Goal: Transaction & Acquisition: Purchase product/service

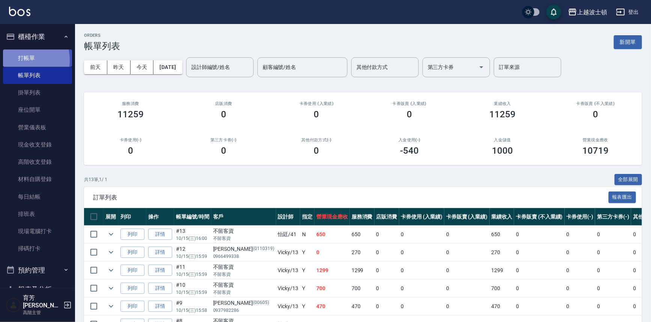
click at [20, 60] on link "打帳單" at bounding box center [37, 58] width 69 height 17
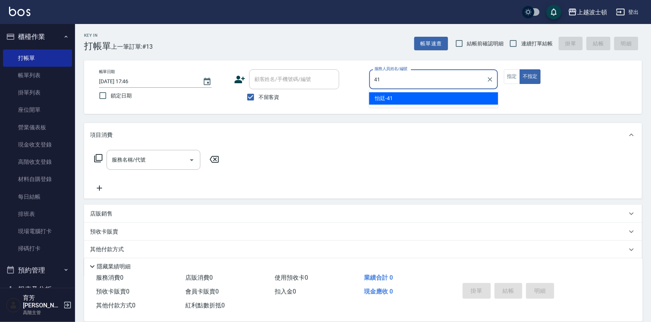
type input "怡廷-41"
type button "false"
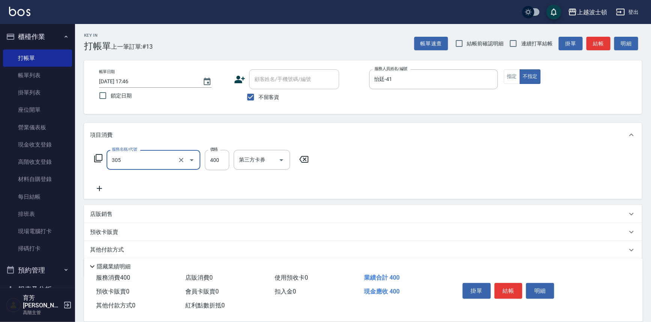
type input "剪髮(305)"
click at [209, 157] on input "400" at bounding box center [217, 160] width 24 height 20
type input "100"
click at [503, 288] on button "結帳" at bounding box center [509, 291] width 28 height 16
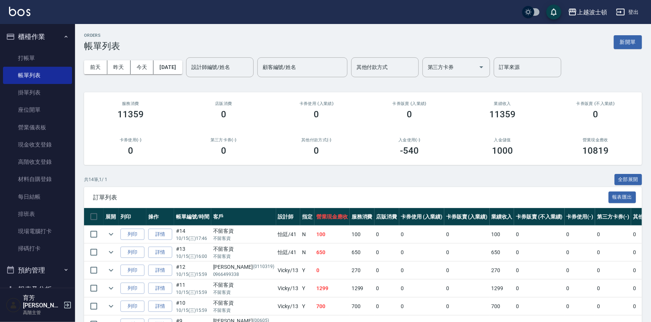
scroll to position [188, 0]
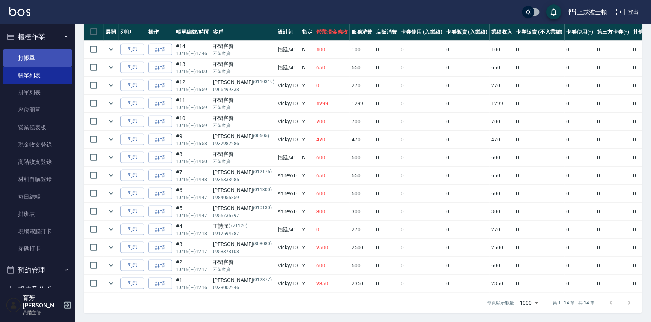
click at [19, 50] on link "打帳單" at bounding box center [37, 58] width 69 height 17
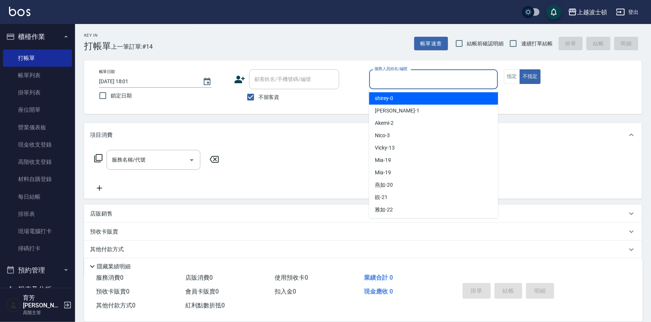
click at [459, 85] on input "服務人員姓名/編號" at bounding box center [434, 79] width 122 height 13
click at [449, 94] on div "shirey -0" at bounding box center [433, 98] width 129 height 12
type input "shirey-0"
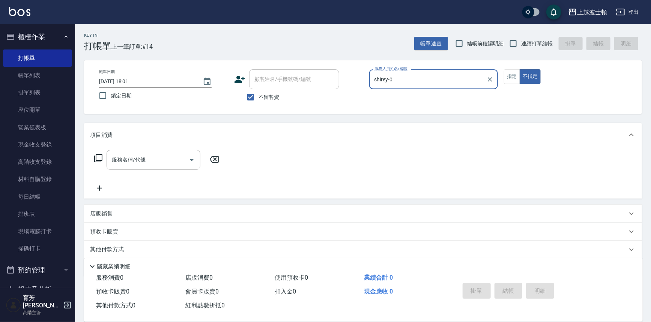
click at [96, 157] on icon at bounding box center [98, 158] width 8 height 8
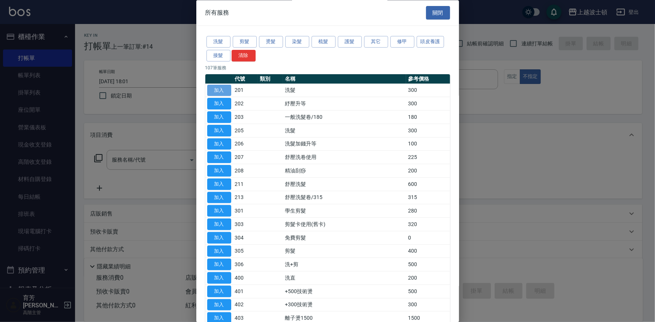
click at [215, 87] on button "加入" at bounding box center [219, 91] width 24 height 12
type input "洗髮(201)"
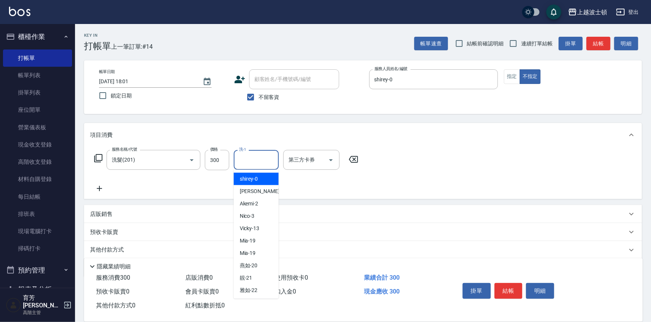
click at [270, 158] on input "洗-1" at bounding box center [256, 160] width 38 height 13
click at [273, 176] on div "shirey -0" at bounding box center [256, 179] width 45 height 12
type input "shirey-0"
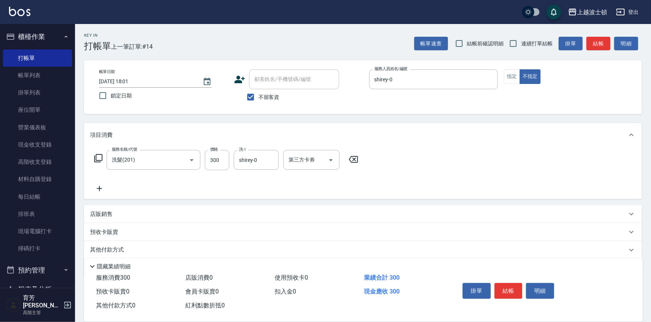
click at [95, 160] on icon at bounding box center [98, 158] width 9 height 9
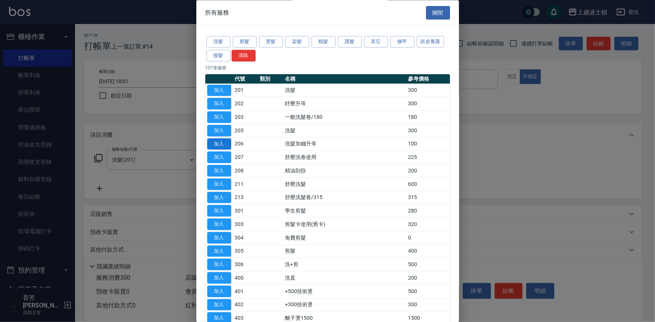
click at [223, 145] on button "加入" at bounding box center [219, 145] width 24 height 12
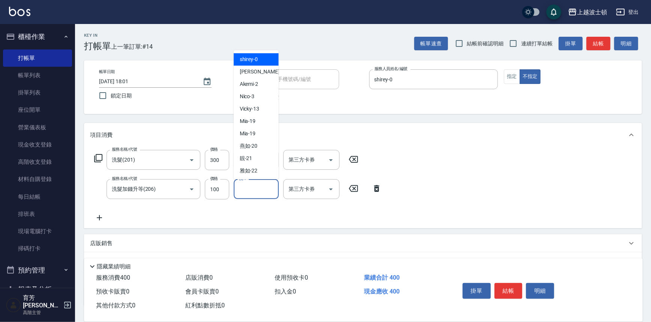
click at [265, 192] on input "洗-1" at bounding box center [256, 189] width 38 height 13
click at [264, 56] on div "shirey -0" at bounding box center [256, 59] width 45 height 12
type input "shirey-0"
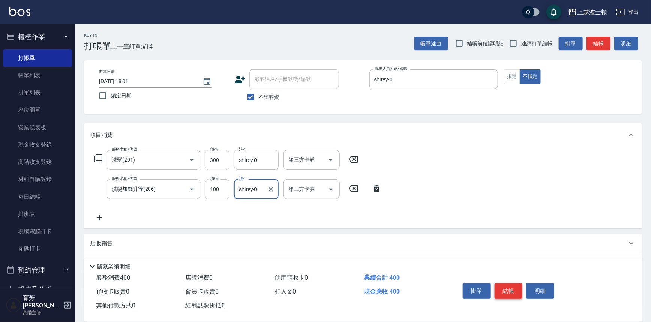
click at [511, 287] on button "結帳" at bounding box center [509, 291] width 28 height 16
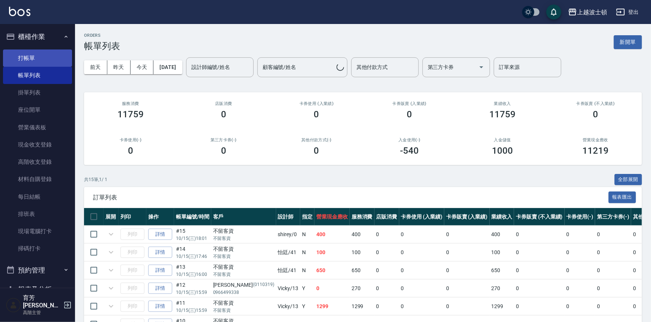
click at [26, 58] on link "打帳單" at bounding box center [37, 58] width 69 height 17
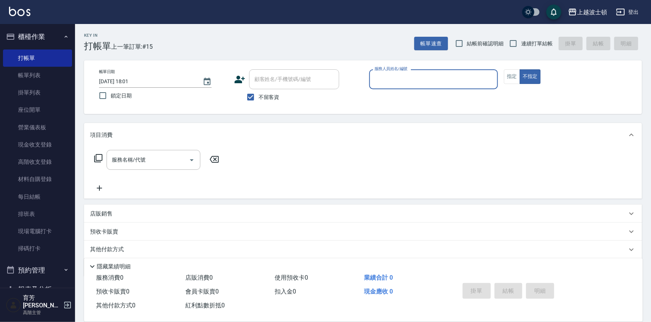
drag, startPoint x: 250, startPoint y: 95, endPoint x: 260, endPoint y: 85, distance: 14.3
click at [251, 95] on input "不留客資" at bounding box center [251, 97] width 16 height 16
checkbox input "false"
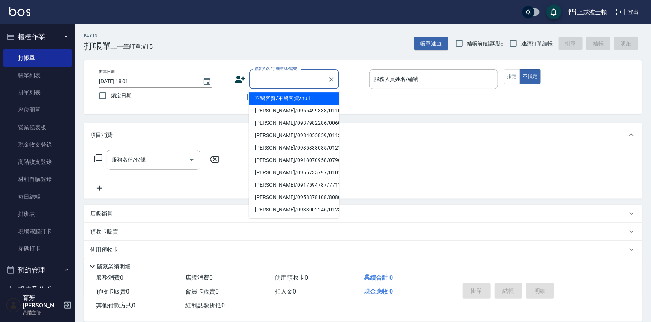
click at [262, 79] on input "顧客姓名/手機號碼/編號" at bounding box center [289, 79] width 72 height 13
type input "安安"
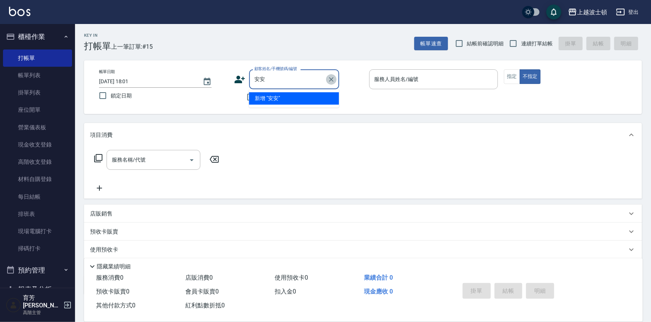
click at [330, 79] on icon "Clear" at bounding box center [332, 80] width 8 height 8
click at [288, 84] on input "顧客姓名/手機號碼/編號" at bounding box center [289, 79] width 72 height 13
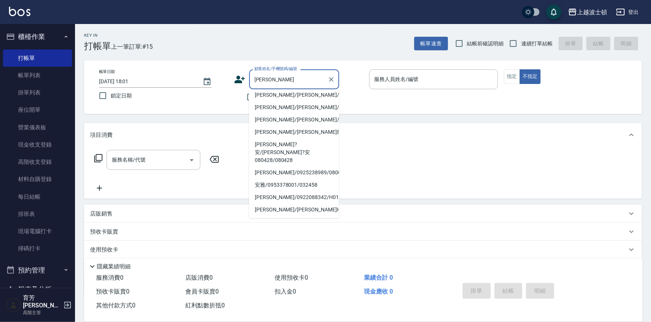
scroll to position [92, 0]
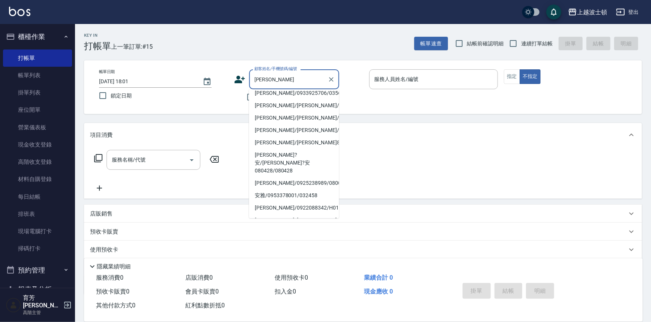
click at [334, 190] on li "安雅/0953378001/032458" at bounding box center [294, 196] width 90 height 12
click at [334, 183] on div "服務名稱/代號 服務名稱/代號" at bounding box center [363, 173] width 558 height 52
type input "安雅/0953378001/032458"
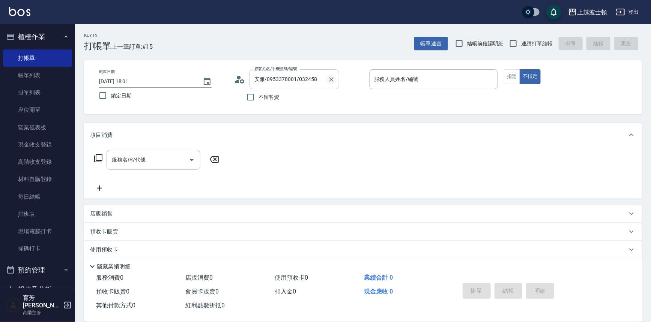
click at [332, 78] on icon "Clear" at bounding box center [331, 79] width 5 height 5
click at [293, 77] on input "顧客姓名/手機號碼/編號" at bounding box center [289, 79] width 72 height 13
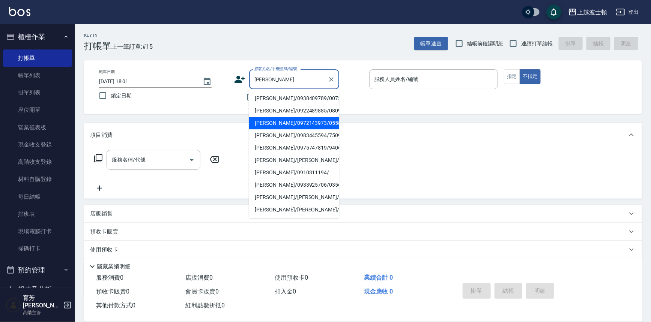
click at [300, 122] on li "[PERSON_NAME]/0972143973/055889" at bounding box center [294, 123] width 90 height 12
type input "[PERSON_NAME]/0972143973/055889"
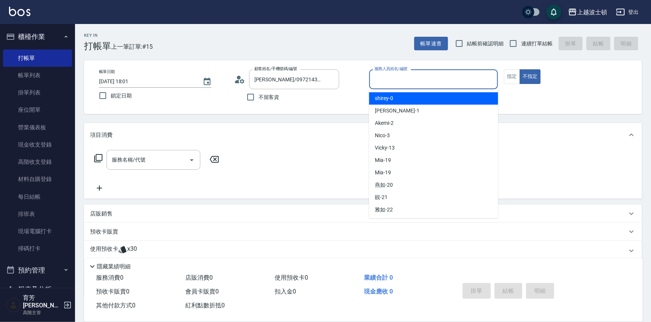
click at [408, 76] on input "服務人員姓名/編號" at bounding box center [434, 79] width 122 height 13
drag, startPoint x: 409, startPoint y: 98, endPoint x: 386, endPoint y: 100, distance: 22.7
click at [408, 98] on div "shirey -0" at bounding box center [433, 98] width 129 height 12
type input "shirey-0"
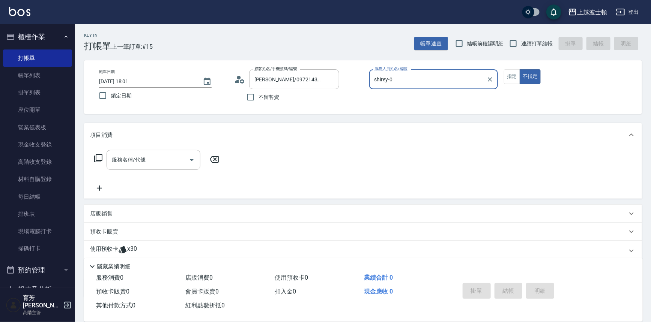
click at [98, 154] on icon at bounding box center [98, 158] width 9 height 9
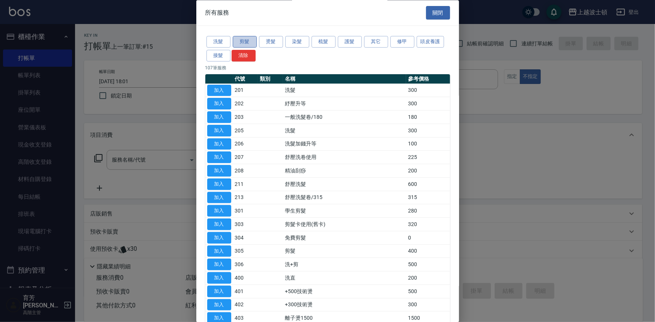
click at [241, 42] on button "剪髮" at bounding box center [245, 42] width 24 height 12
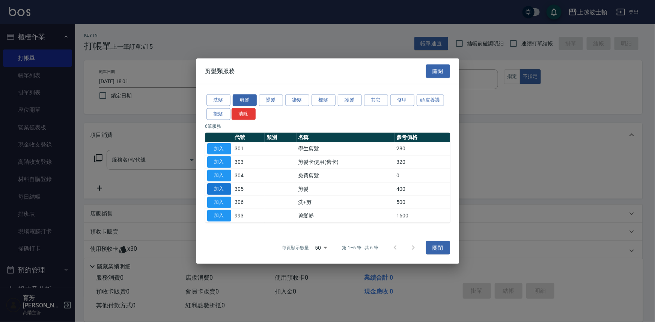
click at [218, 189] on button "加入" at bounding box center [219, 189] width 24 height 12
type input "剪髮(305)"
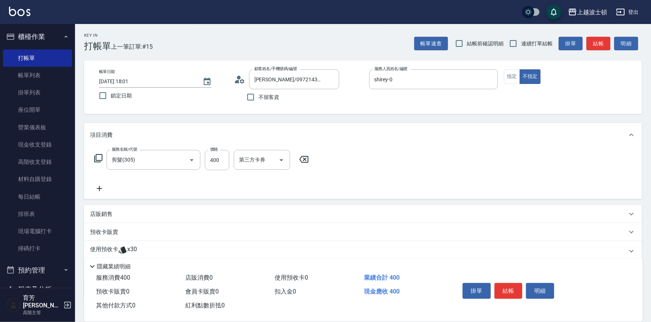
click at [222, 173] on div "服務名稱/代號 剪髮(305) 服務名稱/代號 價格 400 價格 第三方卡券 第三方卡券" at bounding box center [201, 171] width 223 height 43
click at [224, 158] on input "400" at bounding box center [217, 160] width 24 height 20
type input "350"
click at [136, 255] on span "x30" at bounding box center [132, 251] width 10 height 11
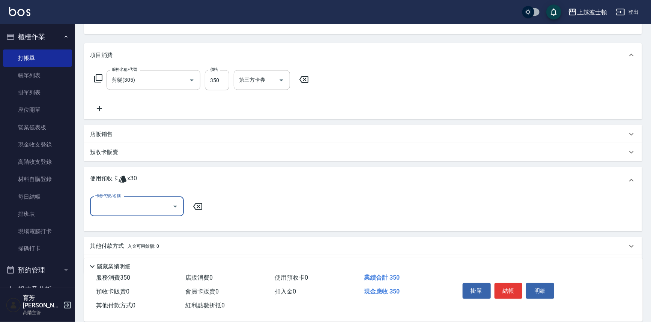
scroll to position [101, 0]
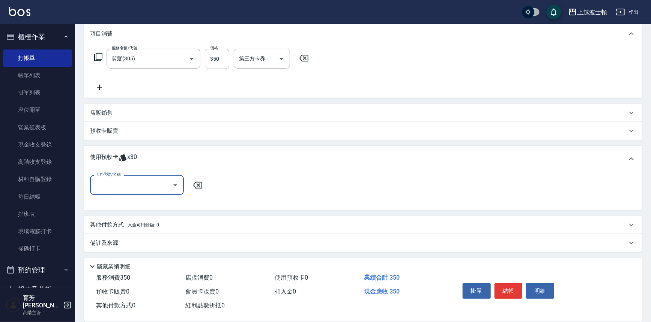
click at [173, 183] on icon "Open" at bounding box center [175, 185] width 9 height 9
click at [155, 212] on div "洗髮卷 剩餘8張" at bounding box center [137, 217] width 94 height 12
type input "洗髮卷"
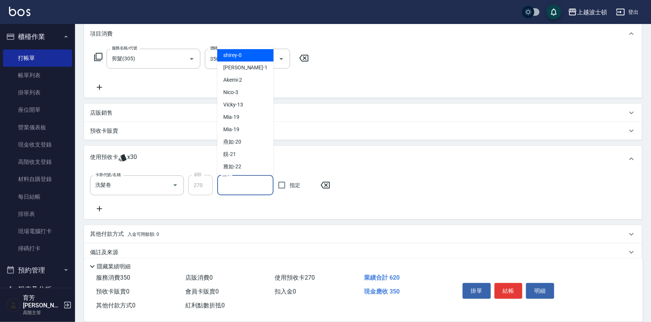
click at [267, 189] on input "洗-1" at bounding box center [246, 185] width 50 height 13
click at [259, 56] on div "shirey -0" at bounding box center [245, 56] width 56 height 12
type input "shirey-0"
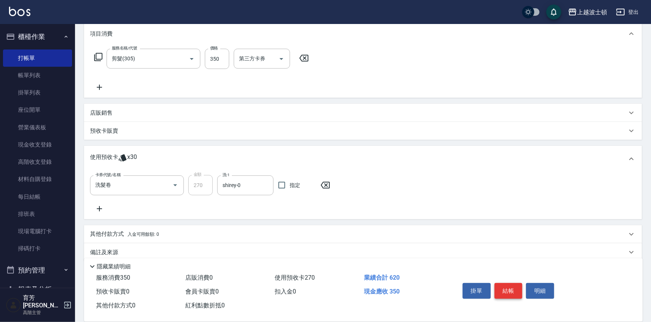
click at [515, 293] on button "結帳" at bounding box center [509, 291] width 28 height 16
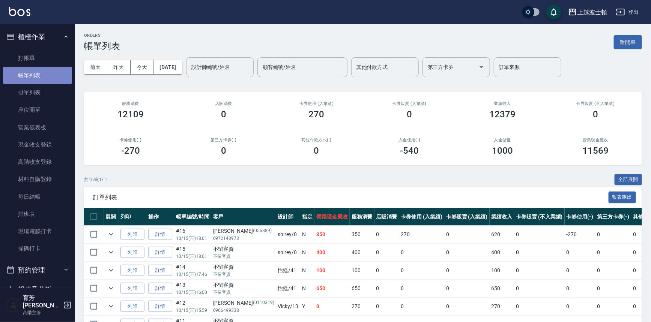
click at [56, 72] on link "帳單列表" at bounding box center [37, 75] width 69 height 17
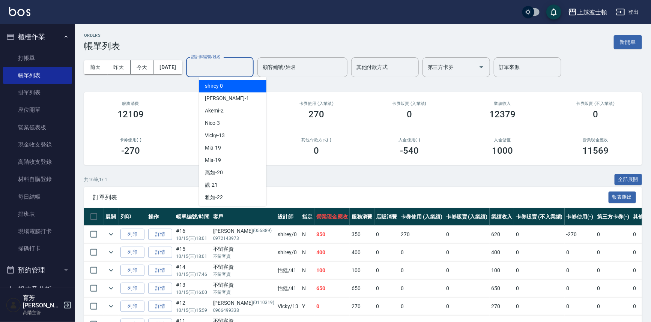
click at [226, 68] on input "設計師編號/姓名" at bounding box center [220, 67] width 61 height 13
click at [228, 86] on div "shirey -0" at bounding box center [233, 86] width 68 height 12
type input "shirey-0"
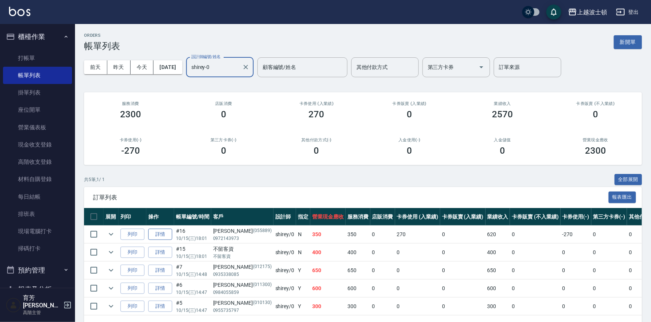
click at [163, 235] on link "詳情" at bounding box center [160, 235] width 24 height 12
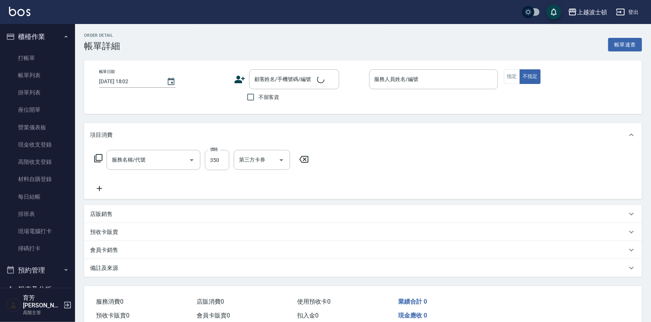
type input "[DATE] 18:01"
type input "shirey-0"
type input "剪髮(305)"
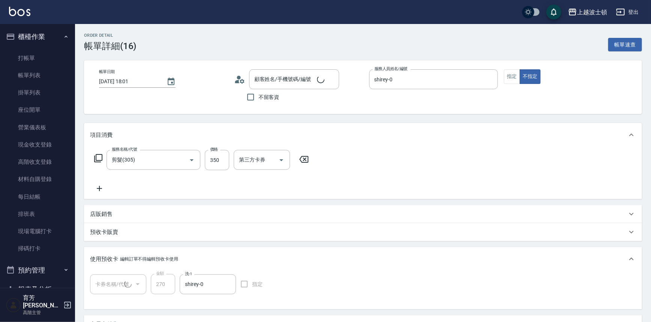
type input "[PERSON_NAME]/0972143973/055889"
type input "洗髮卷(1/1)"
click at [512, 75] on button "指定" at bounding box center [512, 76] width 16 height 15
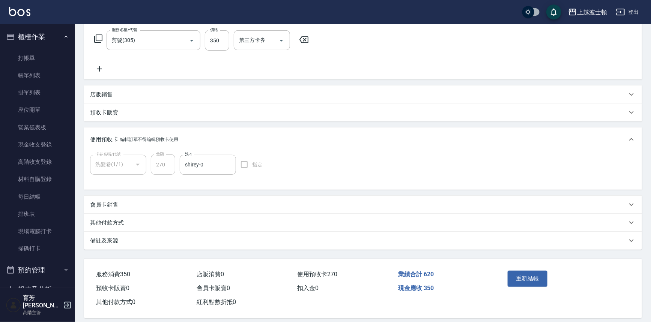
scroll to position [127, 0]
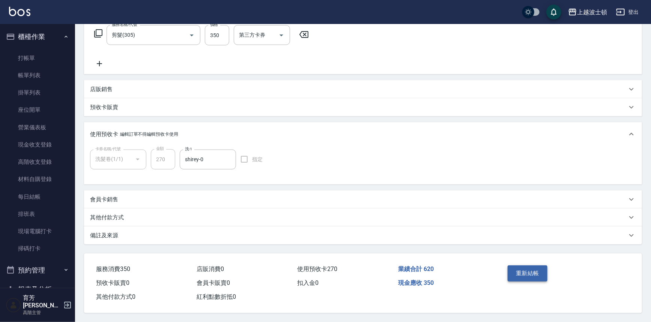
click at [538, 275] on button "重新結帳" at bounding box center [528, 274] width 40 height 16
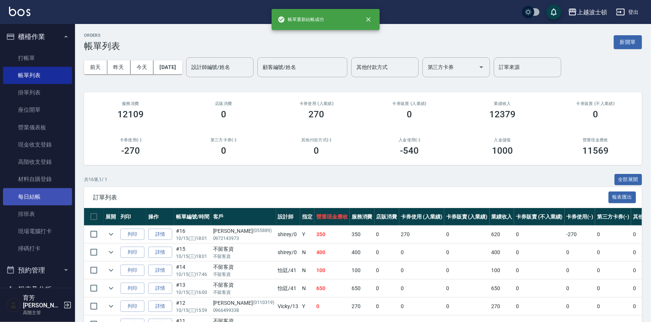
drag, startPoint x: 70, startPoint y: 132, endPoint x: 68, endPoint y: 193, distance: 60.9
click at [68, 193] on nav "櫃檯作業 打帳單 帳單列表 掛單列表 座位開單 營業儀表板 現金收支登錄 高階收支登錄 材料自購登錄 每日結帳 排班表 現場電腦打卡 掃碼打卡 預約管理 預約…" at bounding box center [37, 156] width 75 height 264
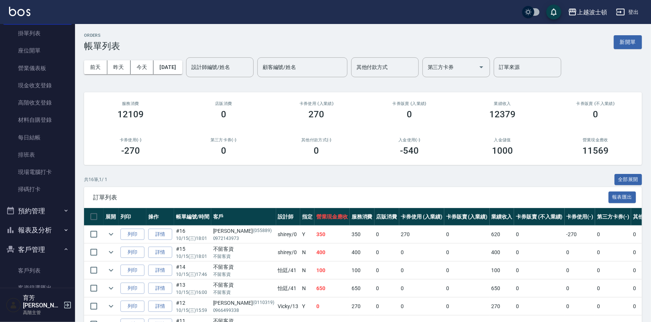
scroll to position [63, 0]
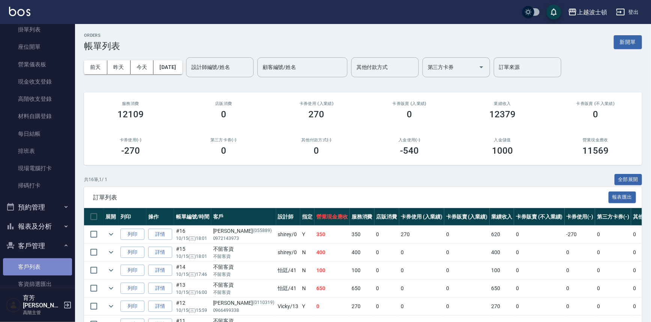
click at [52, 261] on link "客戶列表" at bounding box center [37, 267] width 69 height 17
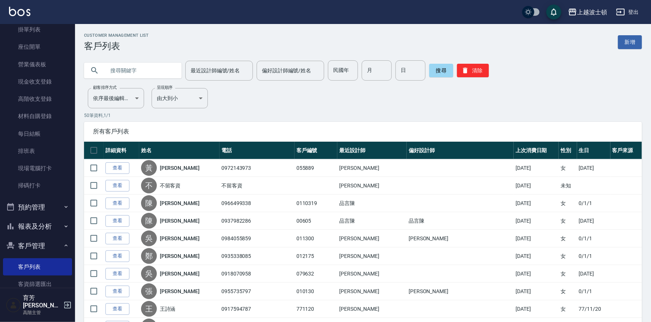
click at [142, 71] on input "text" at bounding box center [140, 70] width 71 height 20
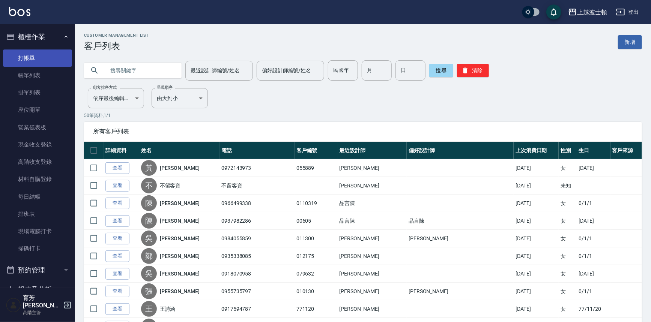
click at [39, 58] on link "打帳單" at bounding box center [37, 58] width 69 height 17
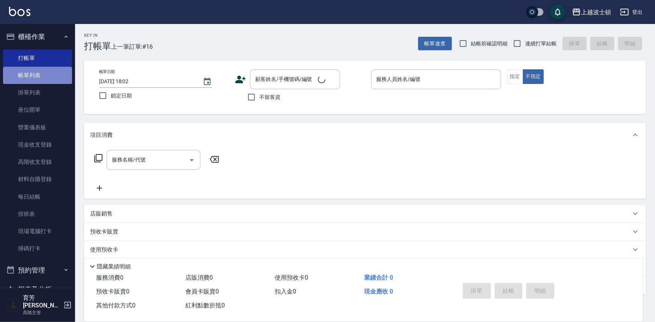
click at [41, 79] on link "帳單列表" at bounding box center [37, 75] width 69 height 17
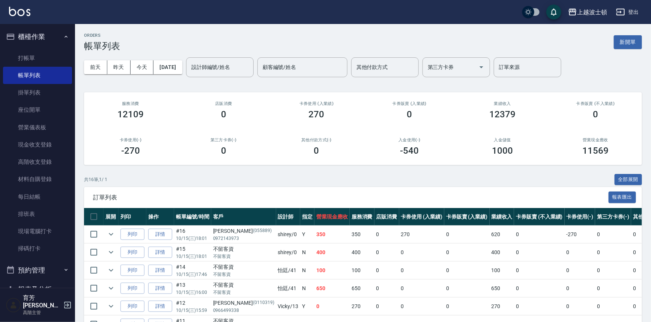
click at [632, 178] on button "全部展開" at bounding box center [629, 180] width 28 height 12
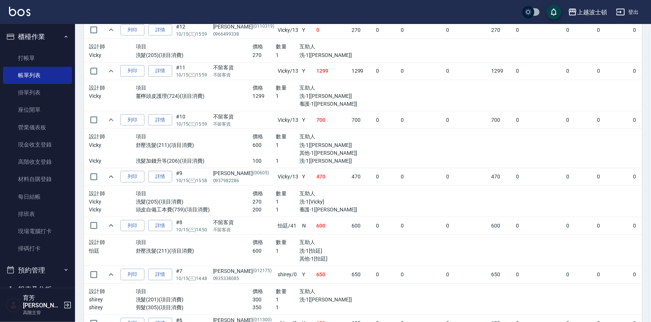
scroll to position [365, 0]
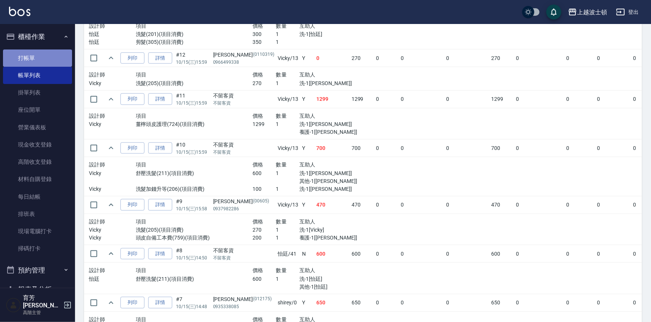
click at [49, 58] on link "打帳單" at bounding box center [37, 58] width 69 height 17
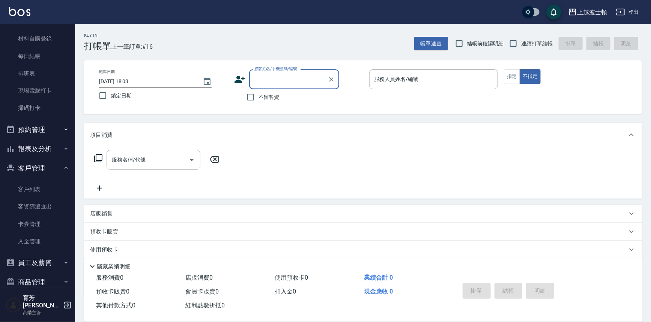
scroll to position [146, 0]
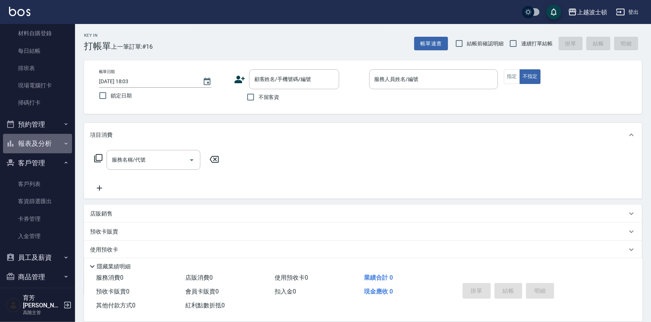
drag, startPoint x: 56, startPoint y: 139, endPoint x: 60, endPoint y: 151, distance: 12.7
click at [56, 139] on button "報表及分析" at bounding box center [37, 144] width 69 height 20
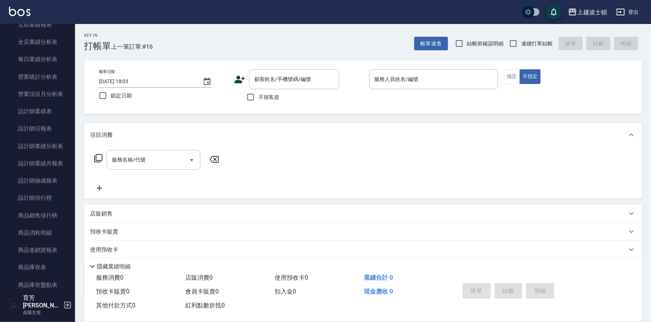
scroll to position [426, 0]
click at [47, 143] on link "設計師日報表" at bounding box center [37, 145] width 69 height 17
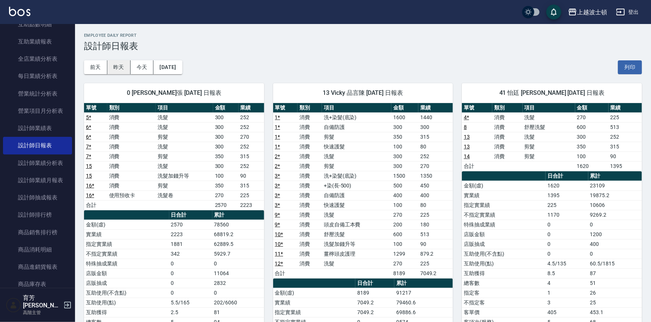
click at [111, 64] on button "昨天" at bounding box center [118, 67] width 23 height 14
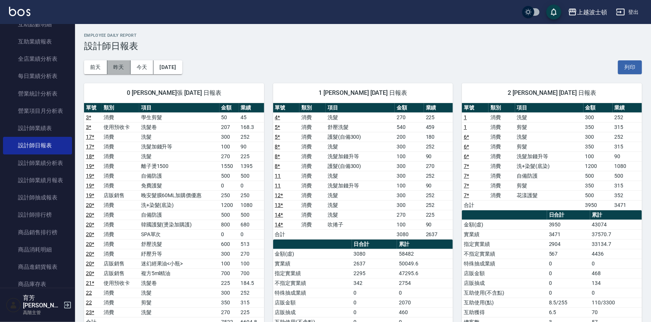
click at [119, 64] on button "昨天" at bounding box center [118, 67] width 23 height 14
click at [139, 66] on button "今天" at bounding box center [142, 67] width 23 height 14
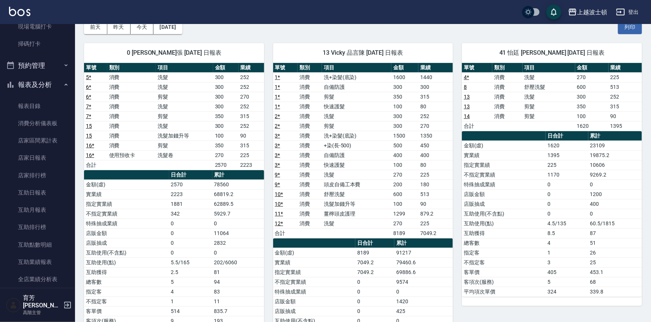
scroll to position [205, 0]
click at [63, 82] on icon "button" at bounding box center [66, 84] width 6 height 6
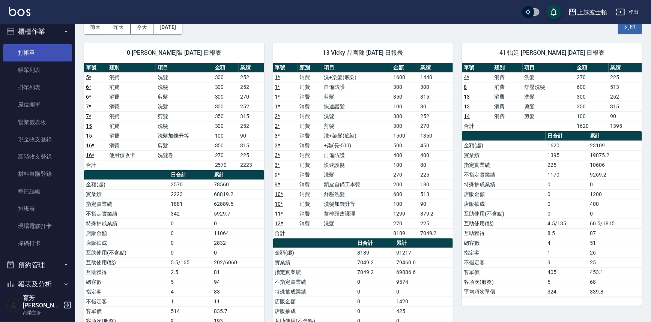
scroll to position [4, 0]
click at [45, 53] on link "打帳單" at bounding box center [37, 53] width 69 height 17
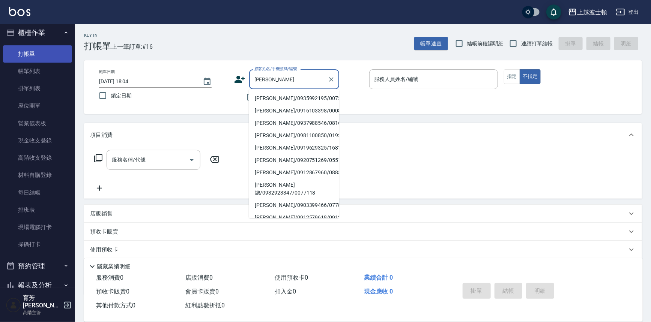
type input "[PERSON_NAME]"
